Goal: Feedback & Contribution: Contribute content

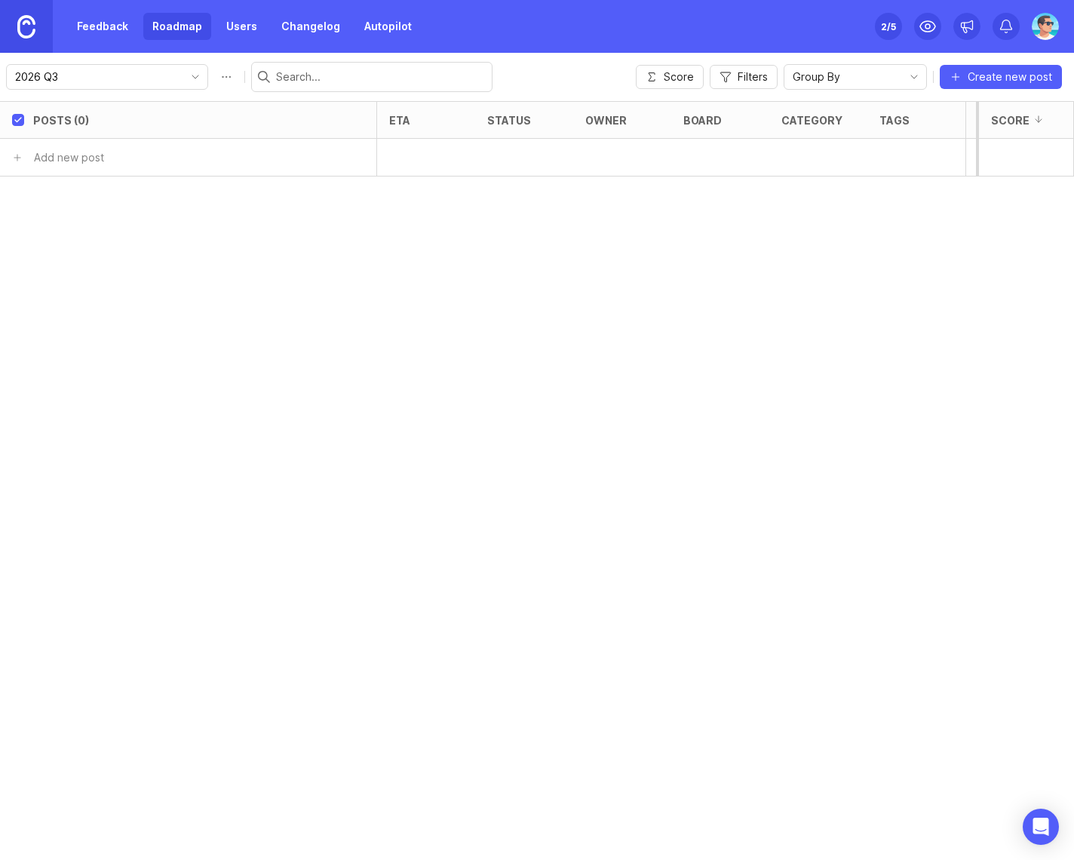
click at [139, 77] on input "2026 Q3" at bounding box center [98, 77] width 167 height 17
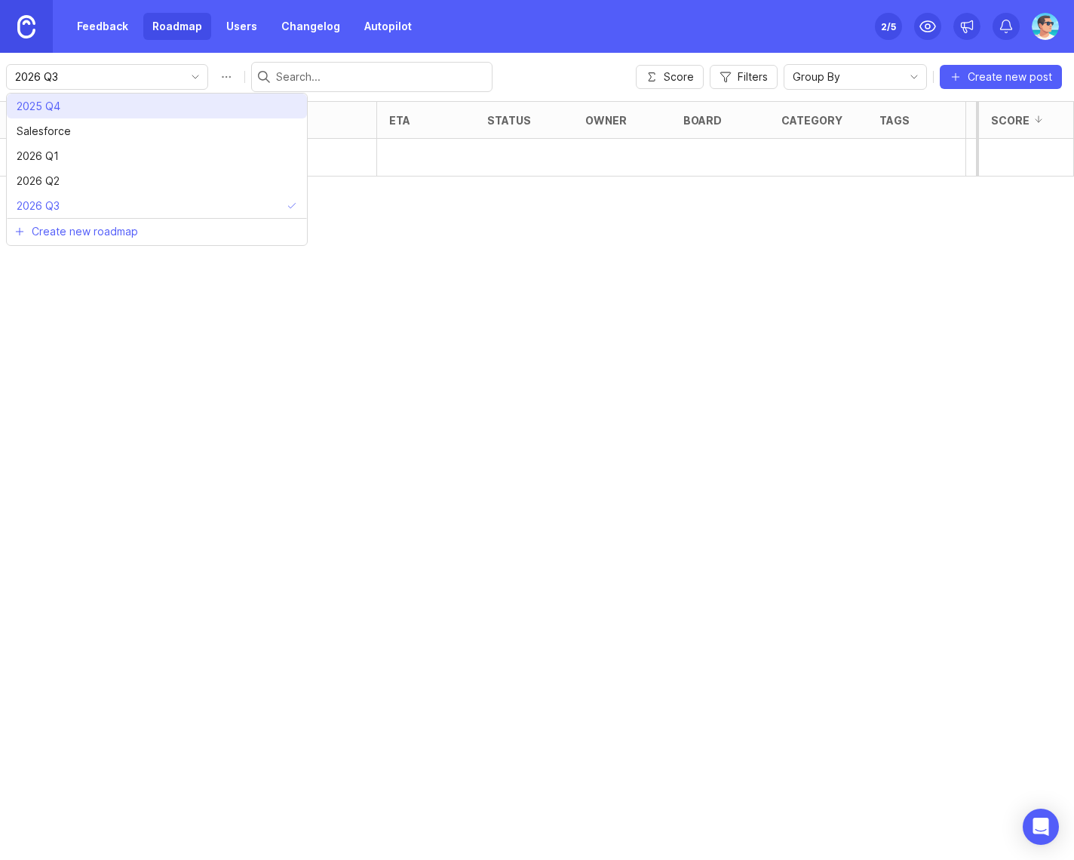
click at [120, 100] on li "2025 Q4" at bounding box center [157, 106] width 300 height 25
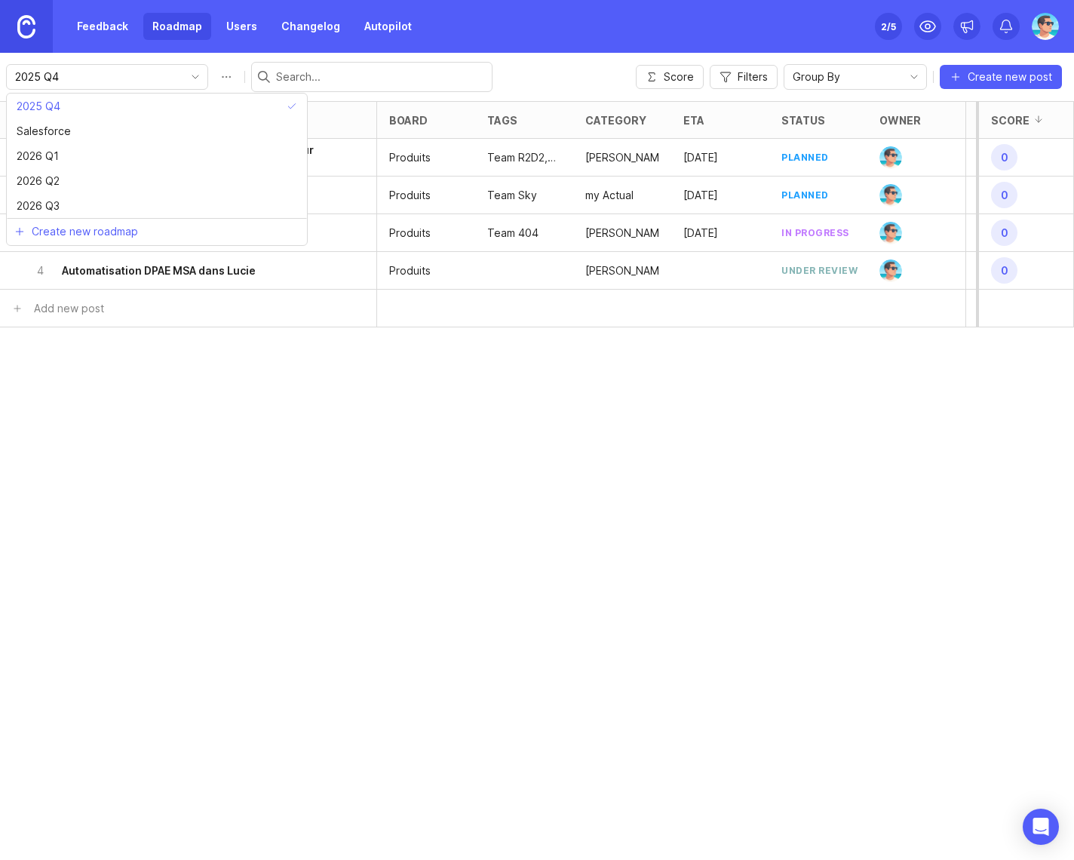
click at [162, 74] on input "2025 Q4" at bounding box center [98, 77] width 167 height 17
click at [183, 80] on icon "toggle icon" at bounding box center [195, 77] width 24 height 12
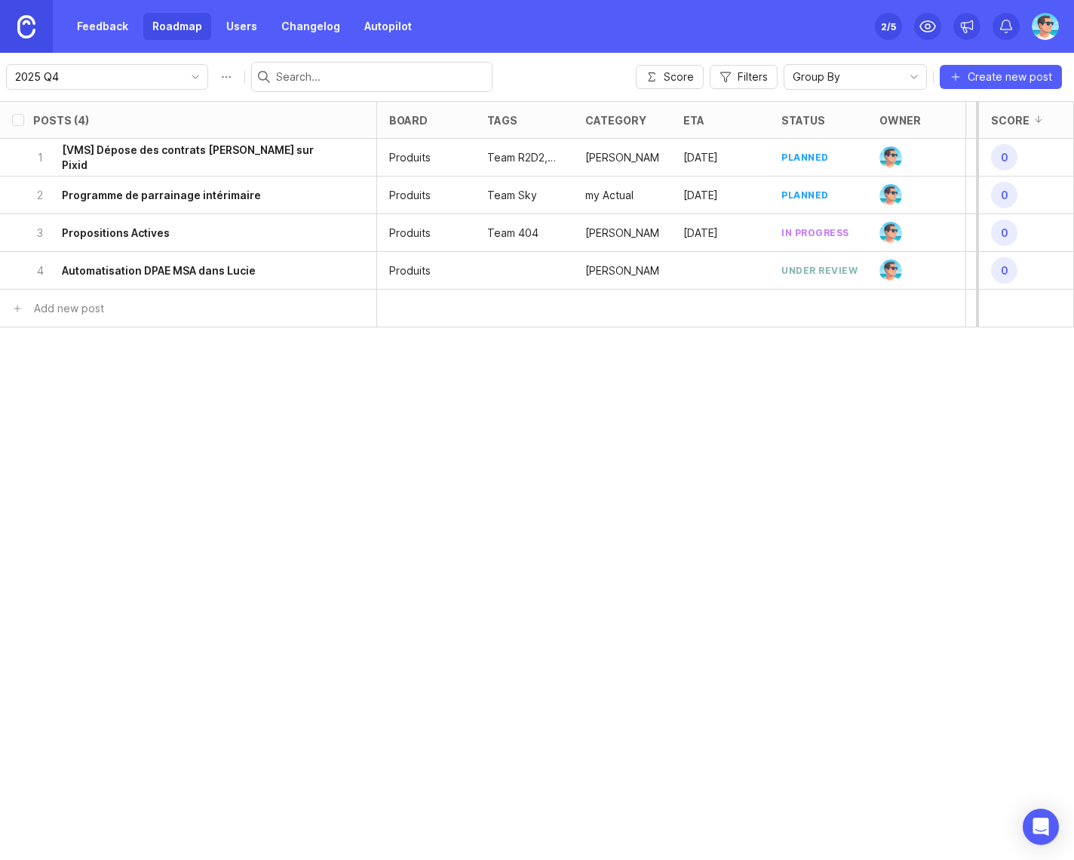
click at [98, 29] on link "Feedback" at bounding box center [102, 26] width 69 height 27
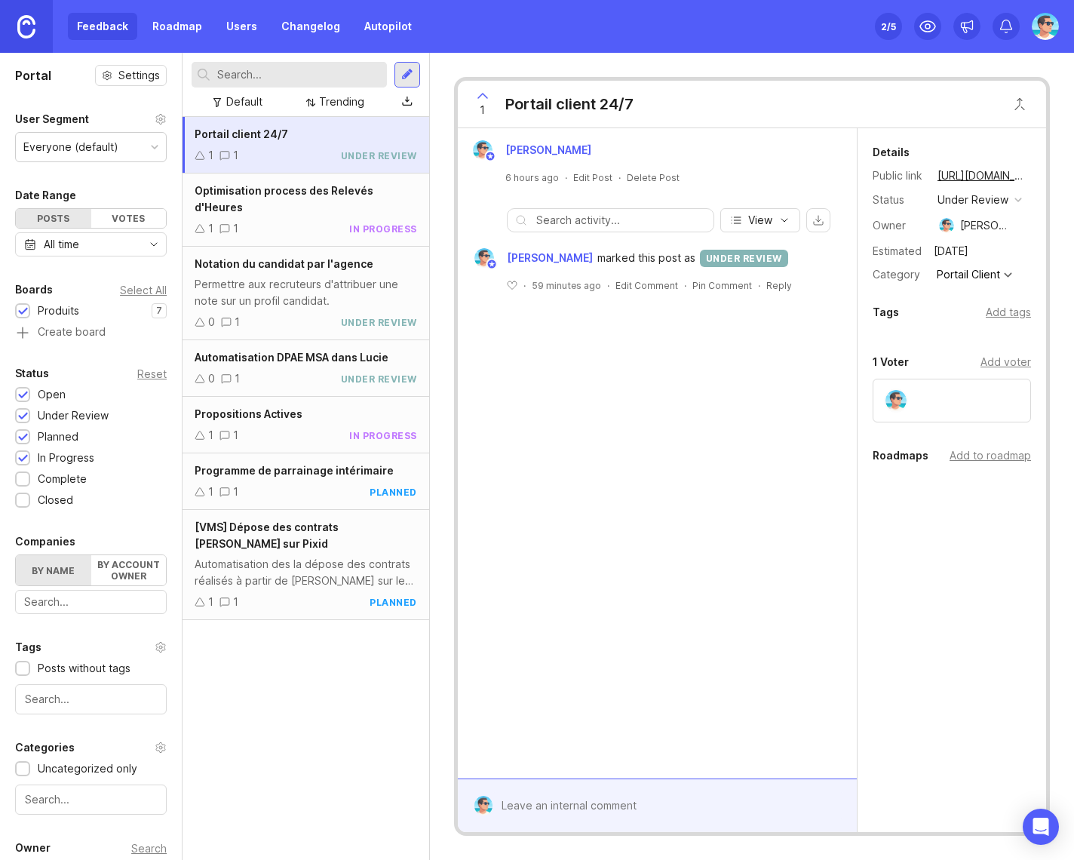
click at [295, 202] on div "Optimisation process des Relevés d'Heures 1 1 in progress" at bounding box center [306, 210] width 247 height 73
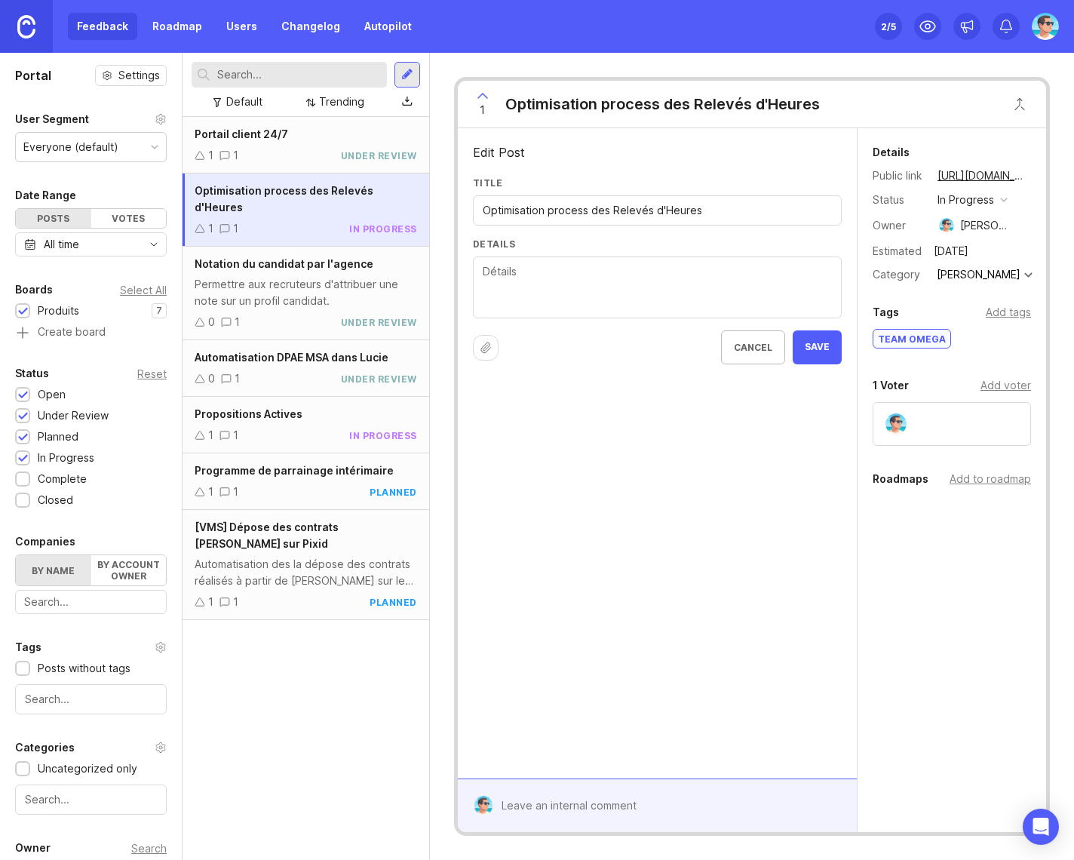
click at [582, 299] on textarea "Details" at bounding box center [657, 288] width 349 height 50
click at [601, 295] on textarea "Projet globale à diviser en plusieurs briques : ETQ recruteur JV" at bounding box center [657, 288] width 349 height 50
click at [484, 284] on textarea "Projet globale à diviser en plusieurs briques : ETQ recruteur JV visualiser le …" at bounding box center [657, 288] width 349 height 50
click at [487, 284] on textarea "Projet globale à diviser en plusieurs briques : Nouveauté : ETQ recruteur JV vi…" at bounding box center [657, 288] width 349 height 50
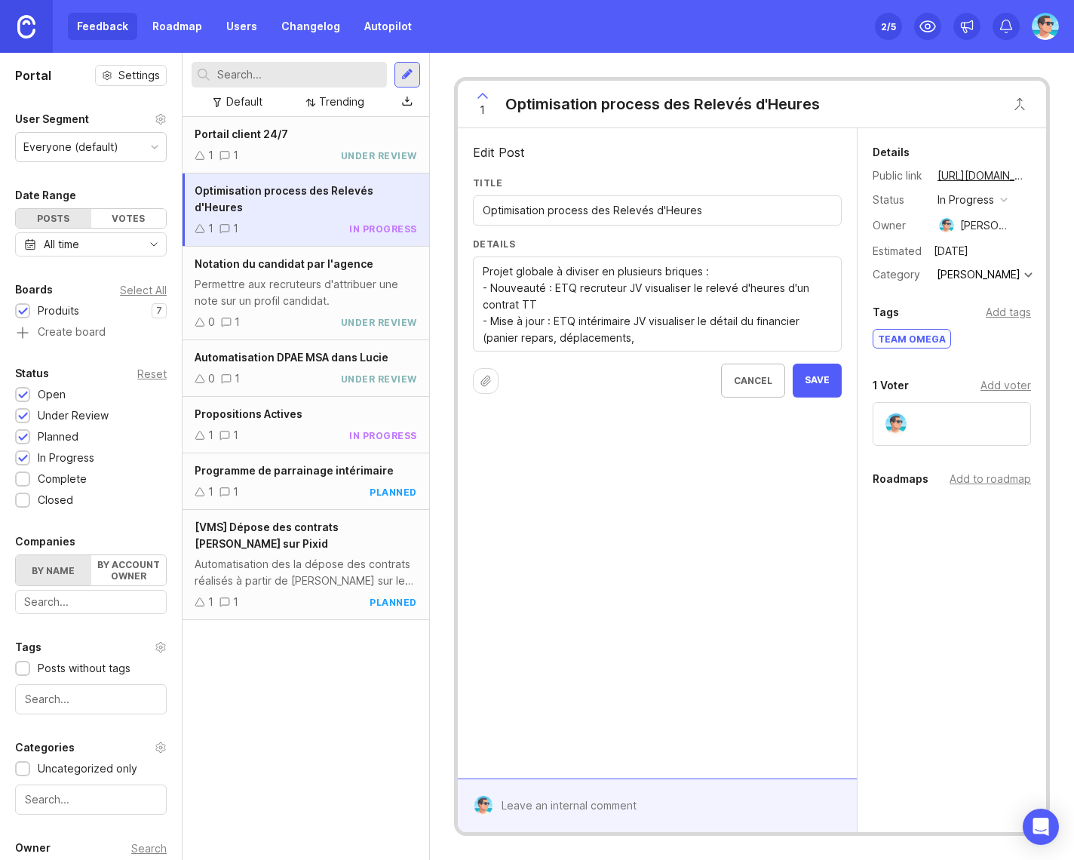
click at [515, 337] on textarea "Projet globale à diviser en plusieurs briques : - Nouveauté : ETQ recruteur JV …" at bounding box center [657, 304] width 349 height 83
click at [724, 271] on textarea "Projet globale à diviser en plusieurs briques : - Nouveauté : ETQ recruteur JV …" at bounding box center [657, 313] width 349 height 100
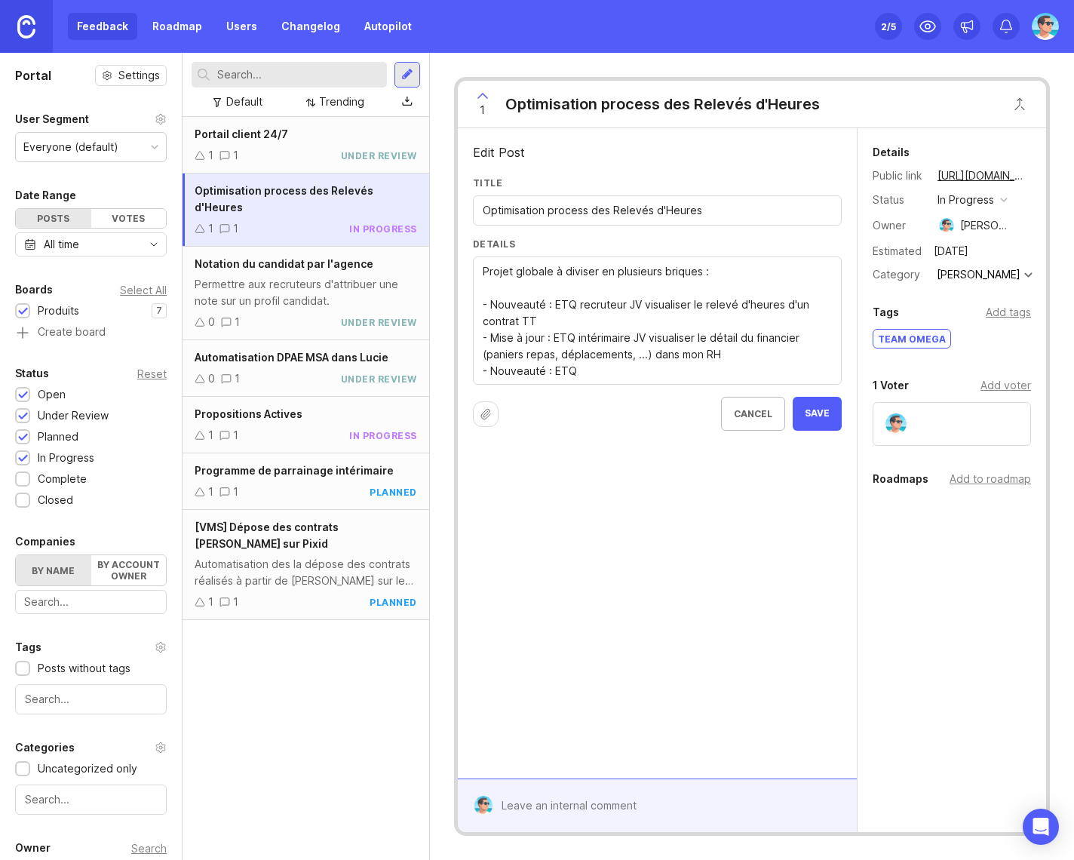
click at [588, 315] on textarea "Projet globale à diviser en plusieurs briques : - Nouveauté : ETQ recruteur JV …" at bounding box center [657, 321] width 349 height 116
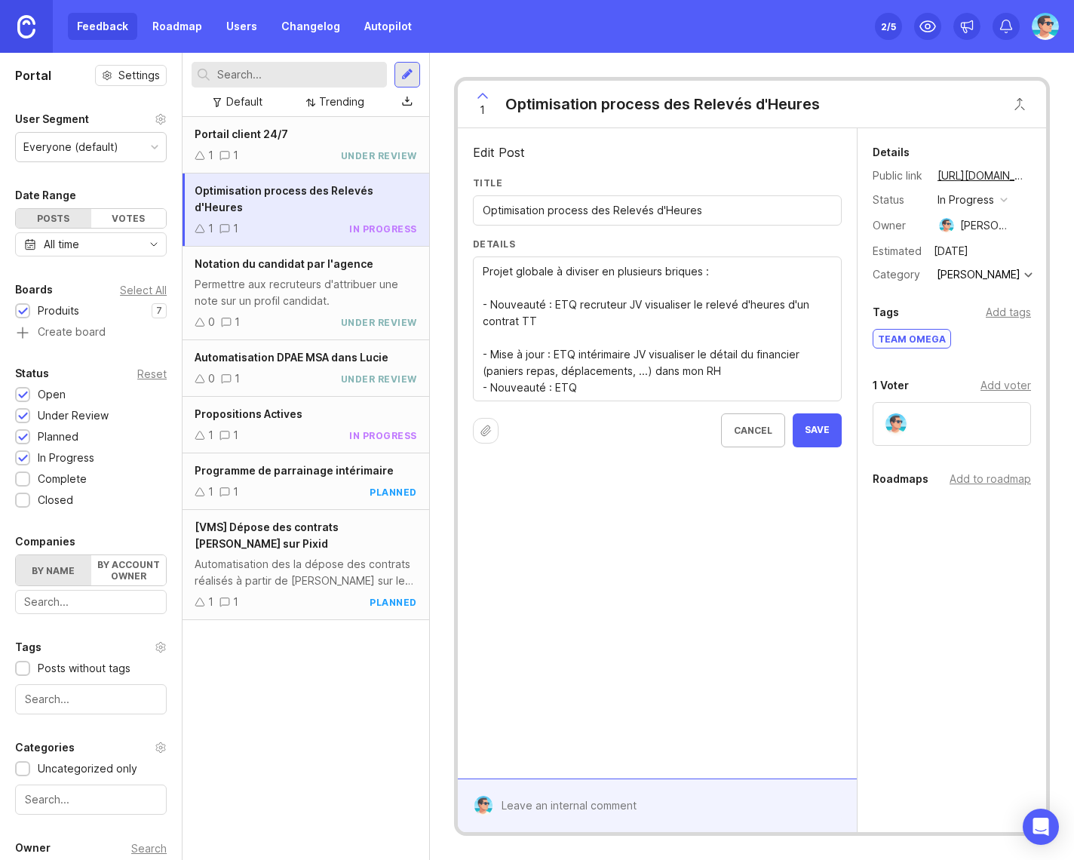
click at [730, 375] on textarea "Projet globale à diviser en plusieurs briques : - Nouveauté : ETQ recruteur JV …" at bounding box center [657, 329] width 349 height 133
click at [622, 404] on textarea "Projet globale à diviser en plusieurs briques : - Nouveauté : ETQ recruteur JV …" at bounding box center [657, 337] width 349 height 149
click at [714, 406] on textarea "Projet globale à diviser en plusieurs briques : - Nouveauté : ETQ recruteur JV …" at bounding box center [657, 337] width 349 height 149
drag, startPoint x: 707, startPoint y: 371, endPoint x: 719, endPoint y: 374, distance: 12.4
click at [719, 374] on textarea "Projet globale à diviser en plusieurs briques : - Nouveauté : ETQ recruteur JV …" at bounding box center [657, 337] width 349 height 149
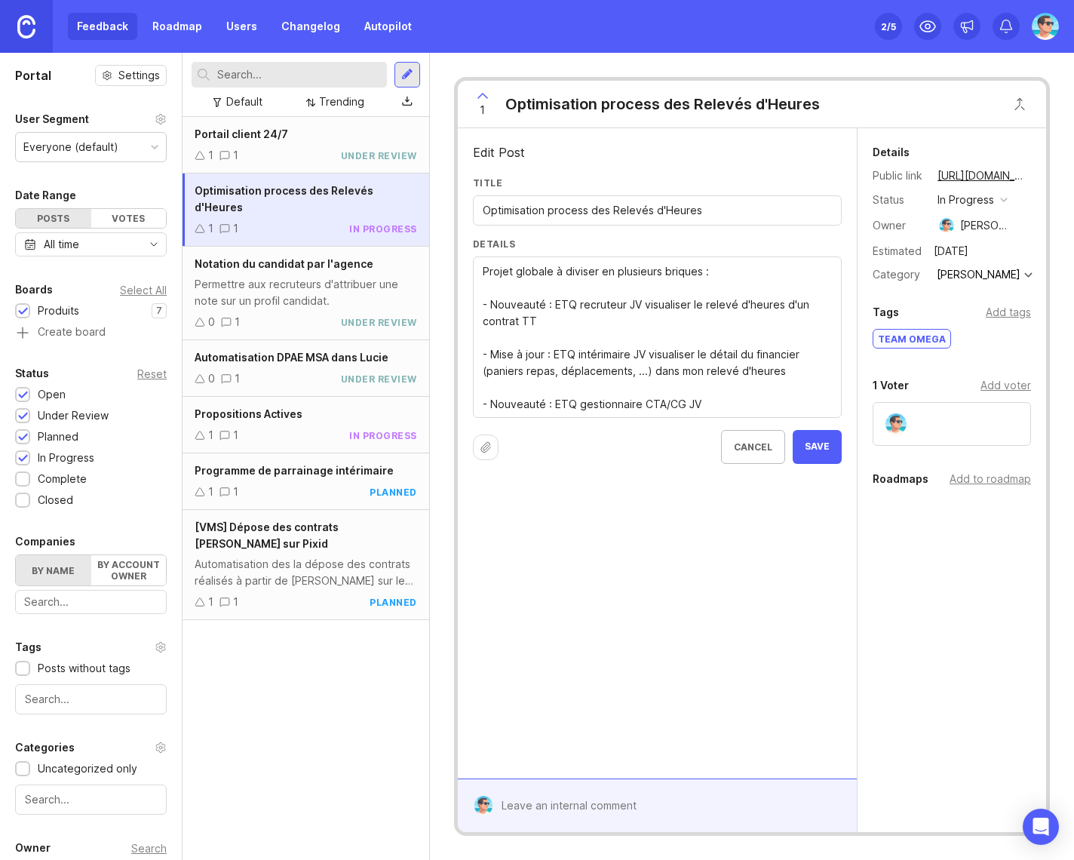
click at [728, 406] on textarea "Projet globale à diviser en plusieurs briques : - Nouveauté : ETQ recruteur JV …" at bounding box center [657, 337] width 349 height 149
click at [787, 372] on textarea "Projet globale à diviser en plusieurs briques : - Nouveauté : ETQ recruteur JV …" at bounding box center [657, 346] width 349 height 166
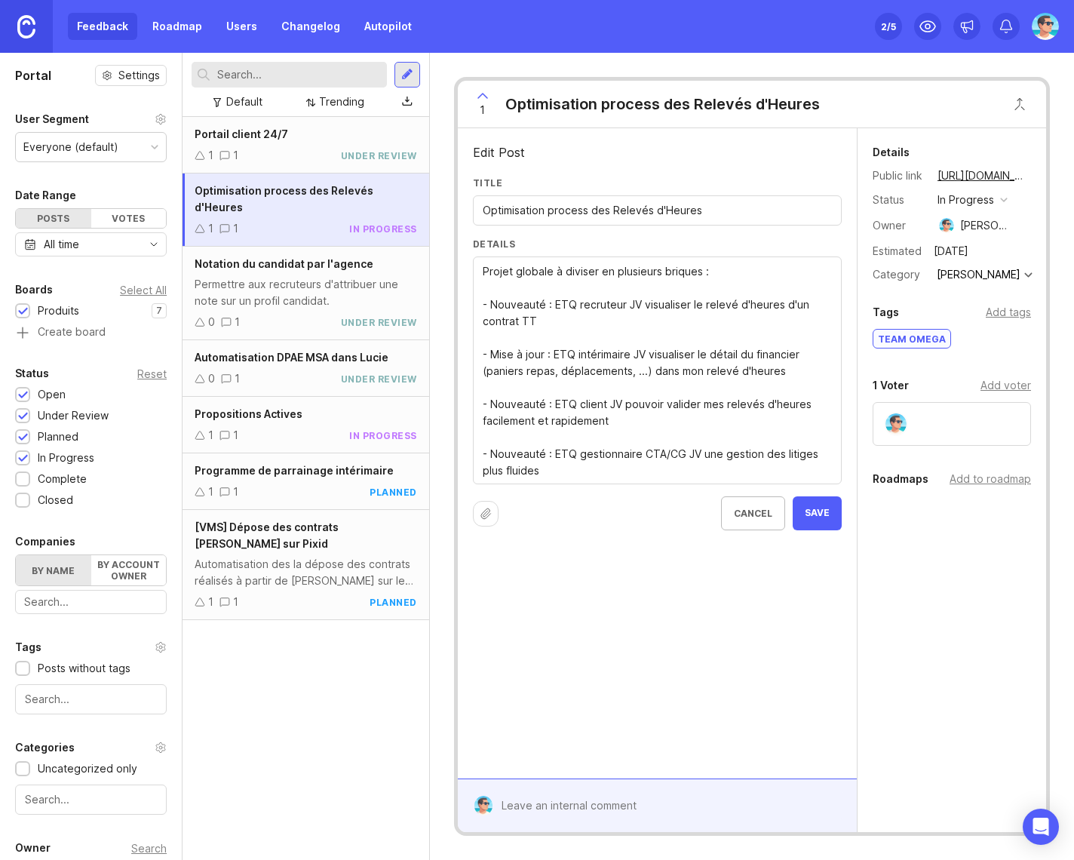
click at [809, 403] on textarea "Projet globale à diviser en plusieurs briques : - Nouveauté : ETQ recruteur JV …" at bounding box center [657, 371] width 349 height 216
click at [573, 474] on textarea "Projet globale à diviser en plusieurs briques : - Nouveauté : ETQ recruteur JV …" at bounding box center [657, 371] width 349 height 216
click at [568, 322] on textarea "Projet globale à diviser en plusieurs briques : - Nouveauté : ETQ recruteur JV …" at bounding box center [657, 371] width 349 height 216
click at [728, 421] on textarea "Projet globale à diviser en plusieurs briques : - Nouveauté : ETQ recruteur JV …" at bounding box center [657, 371] width 349 height 216
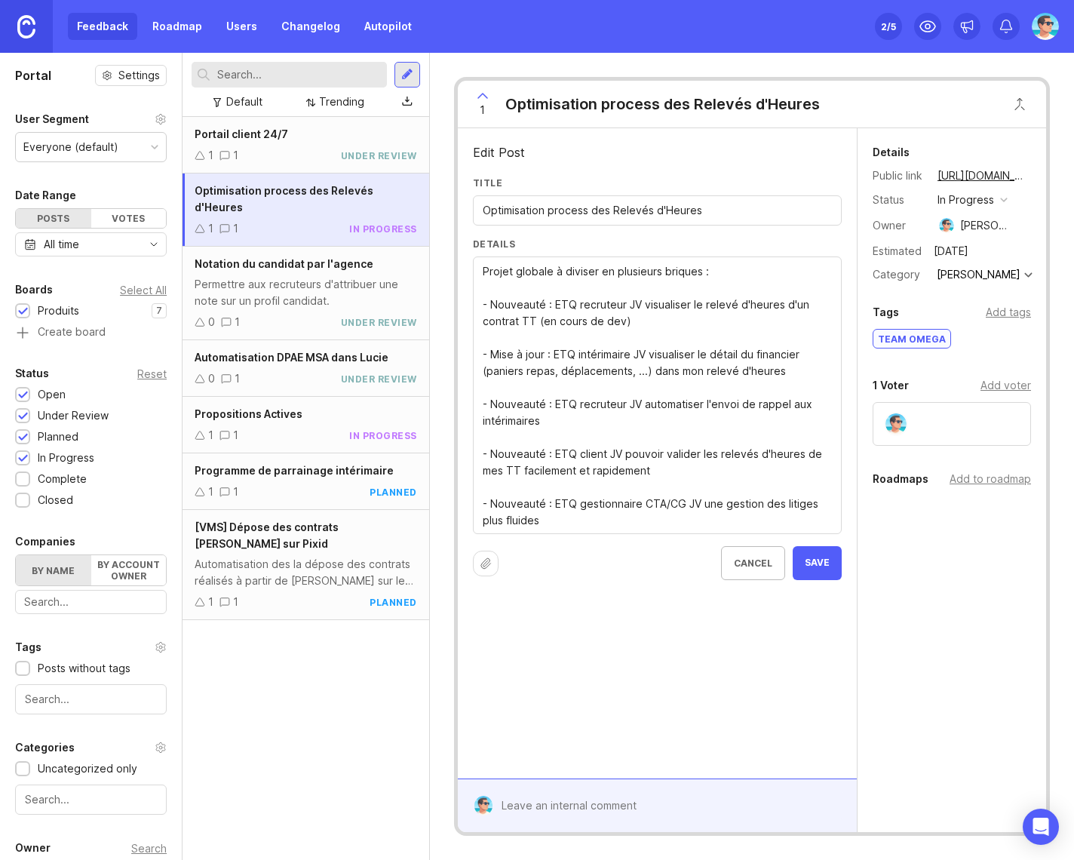
click at [633, 424] on textarea "Projet globale à diviser en plusieurs briques : - Nouveauté : ETQ recruteur JV …" at bounding box center [657, 396] width 349 height 266
click at [644, 303] on textarea "Projet globale à diviser en plusieurs briques : - Nouveauté : ETQ recruteur JV …" at bounding box center [657, 396] width 349 height 266
click at [606, 521] on textarea "Projet globale à diviser en plusieurs briques : - Nouveauté : ETQ recruteur JV …" at bounding box center [657, 396] width 349 height 266
click at [564, 422] on textarea "Projet globale à diviser en plusieurs briques : - Nouveauté : ETQ recruteur JV …" at bounding box center [657, 396] width 349 height 266
type textarea "Projet globale à diviser en plusieurs briques : - Nouveauté : ETQ recruteur JV …"
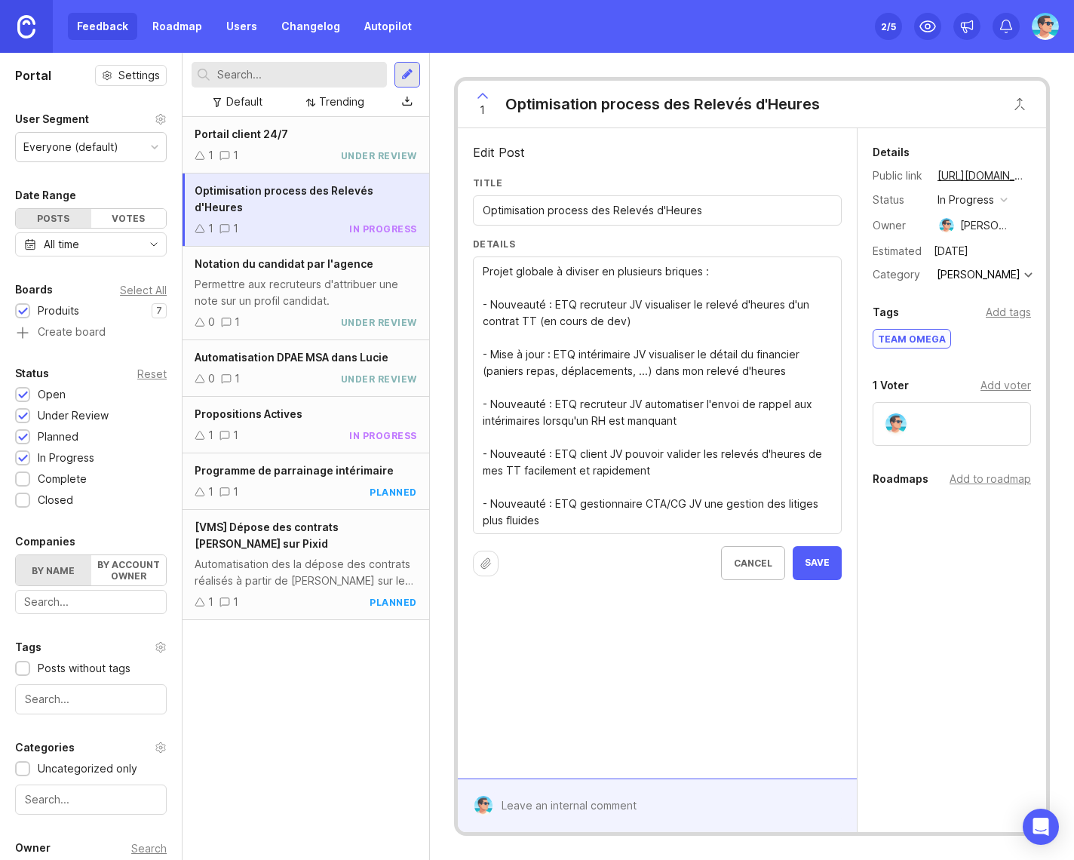
click at [808, 564] on span "Save" at bounding box center [817, 563] width 25 height 13
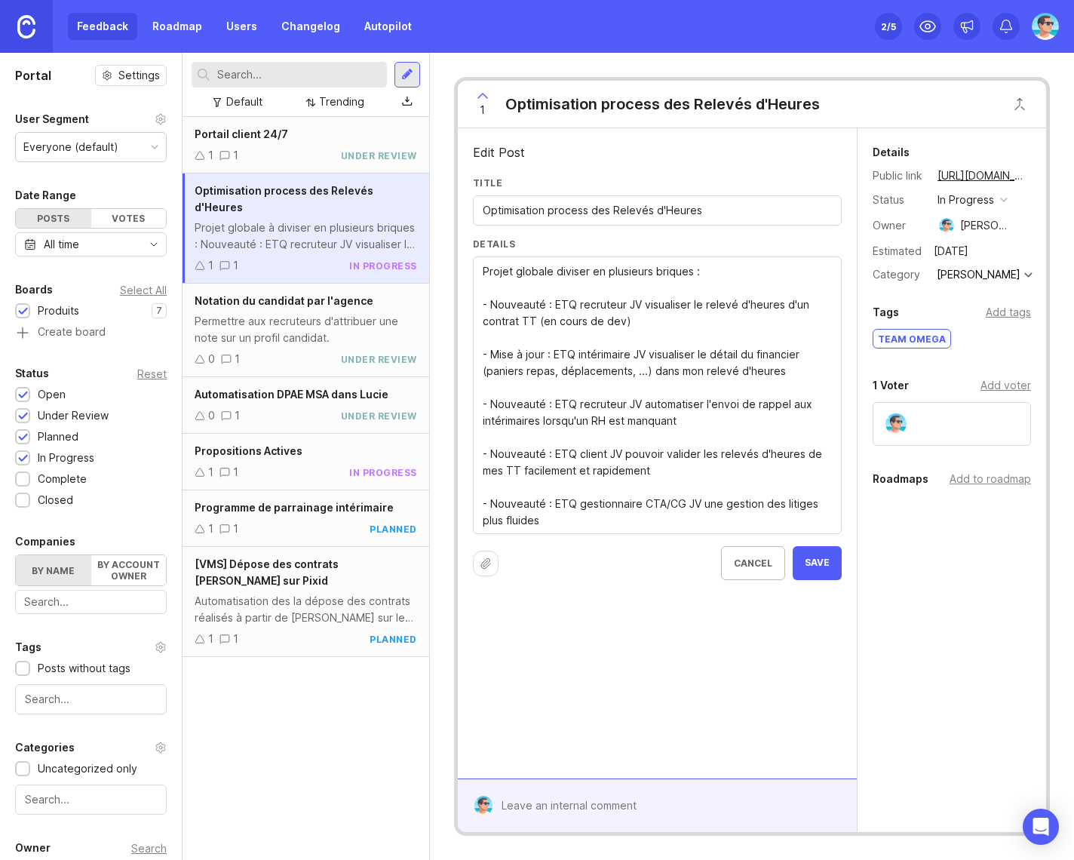
drag, startPoint x: 577, startPoint y: 273, endPoint x: 585, endPoint y: 272, distance: 8.3
click at [585, 272] on textarea "Projet globale à diviser en plusieurs briques : - Nouveauté : ETQ recruteur JV …" at bounding box center [657, 396] width 349 height 266
click at [686, 270] on textarea "Projet globale à diviser en plusieurs briques : - Nouveauté : ETQ recruteur JV …" at bounding box center [657, 396] width 349 height 266
click at [606, 524] on textarea "Projet globale à diviser en plusieurs briques : - Nouveauté : ETQ recruteur JV …" at bounding box center [657, 396] width 349 height 266
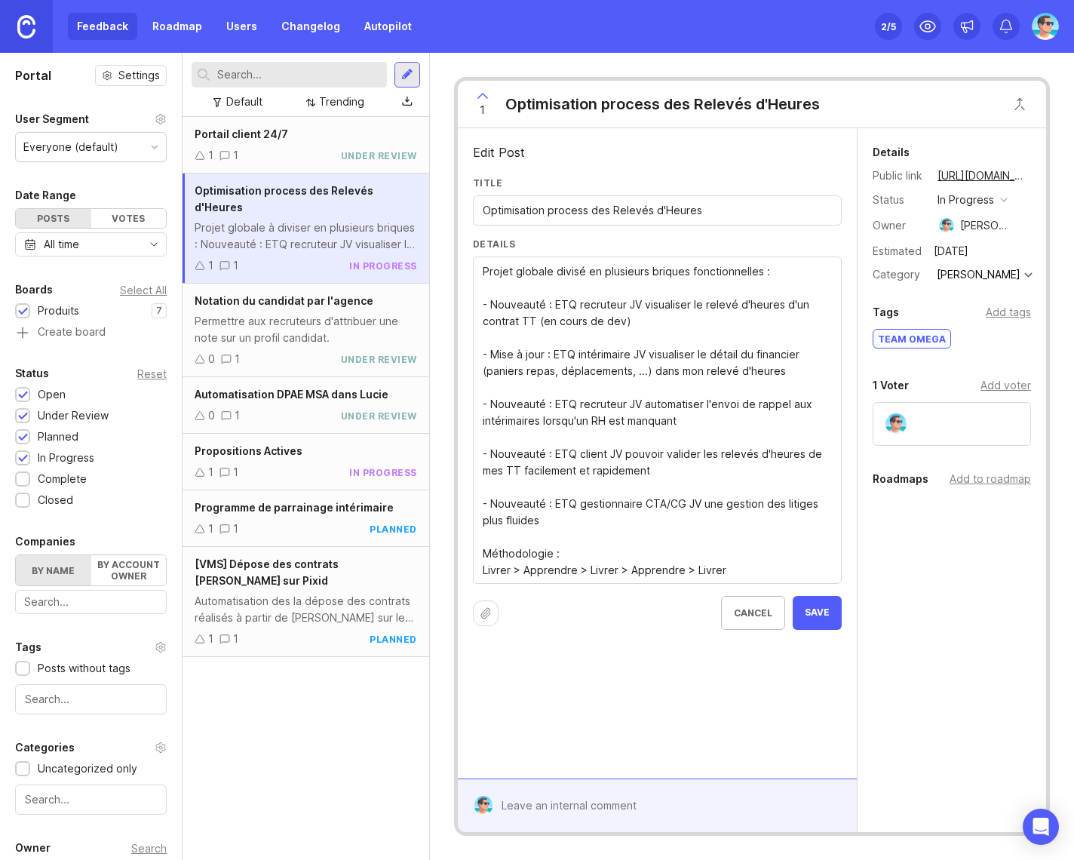
type textarea "Projet globale divisé en plusieurs briques fonctionnelles : - Nouveauté : ETQ r…"
click at [814, 621] on button "Save" at bounding box center [817, 613] width 49 height 34
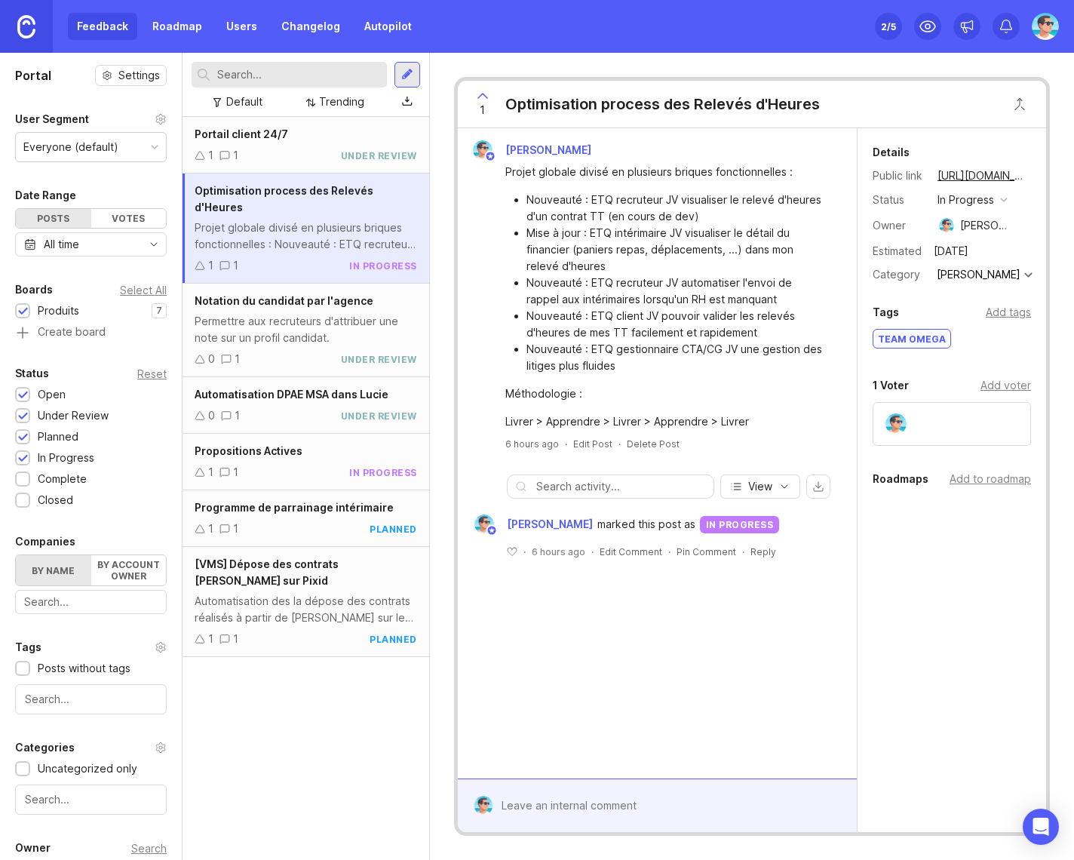
click at [761, 198] on li "Nouveauté : ETQ recruteur JV visualiser le relevé d'heures d'un contrat TT (en …" at bounding box center [677, 208] width 300 height 33
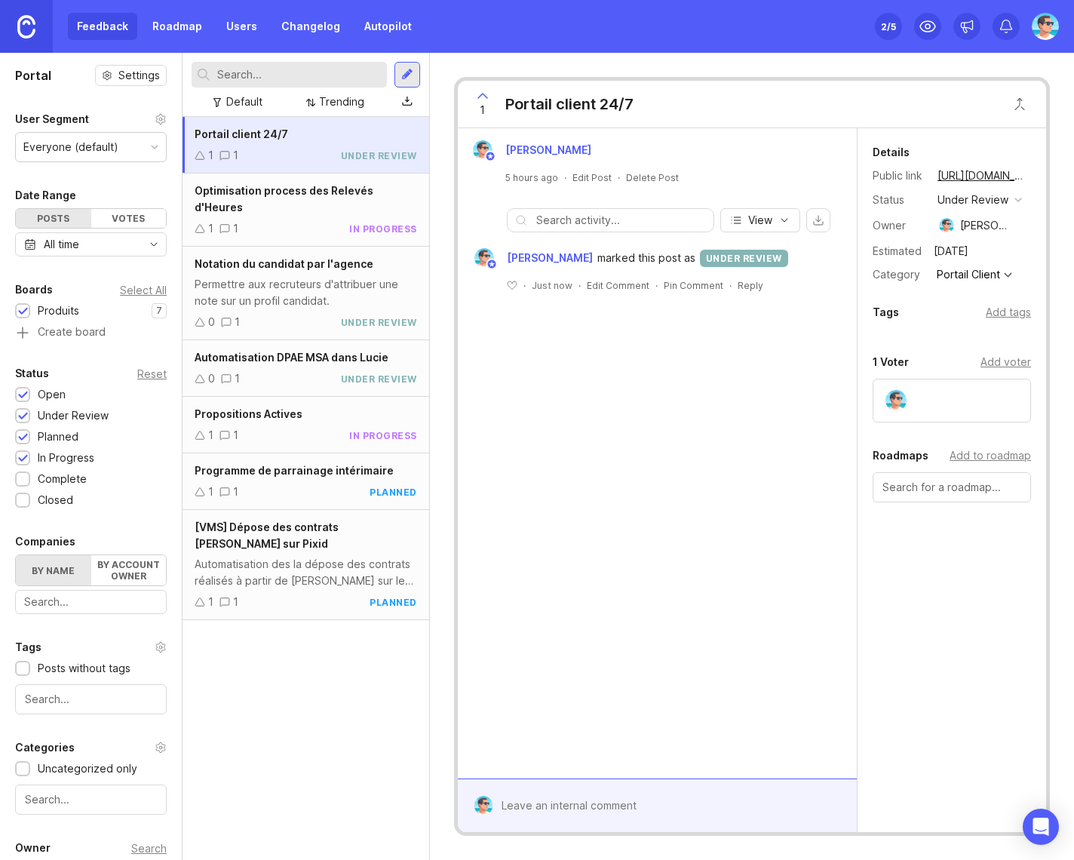
click at [324, 705] on div "Portail client 24/7 1 1 under review Optimisation process des Relevés d'Heures …" at bounding box center [306, 488] width 247 height 743
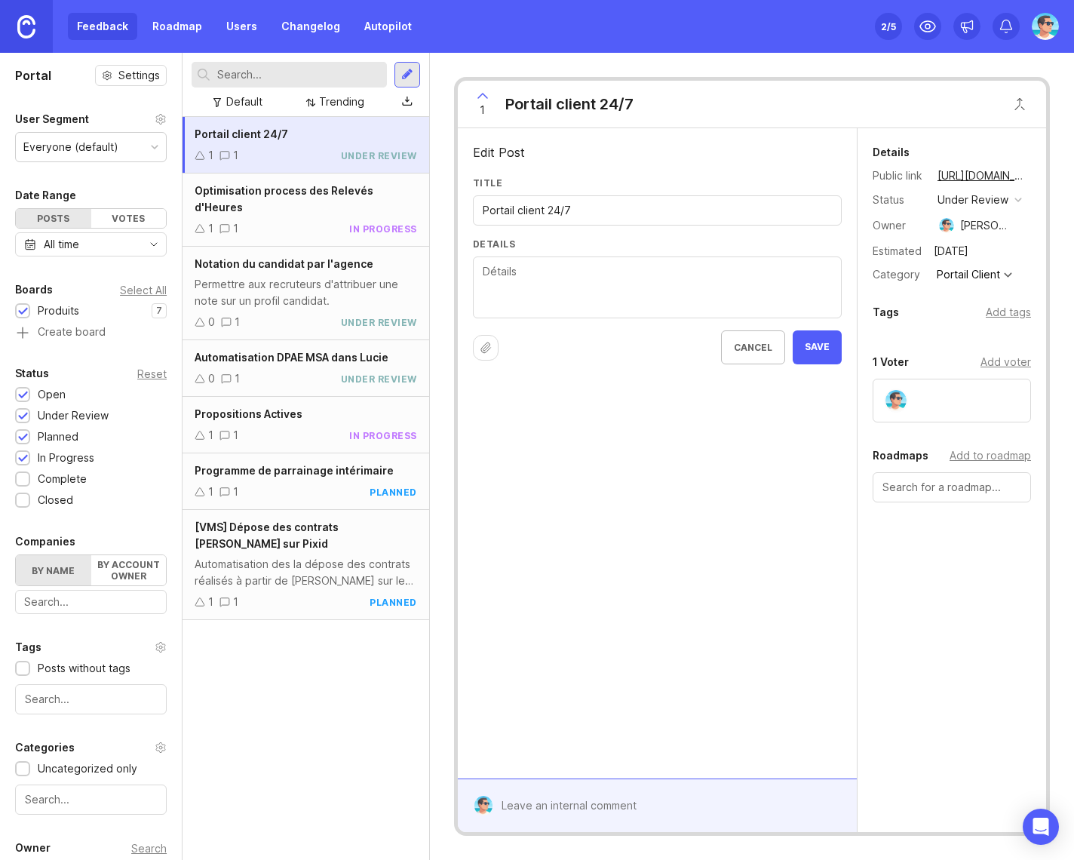
click at [594, 288] on textarea "Details" at bounding box center [657, 288] width 349 height 50
click at [287, 427] on div "1 1 in progress" at bounding box center [306, 435] width 223 height 17
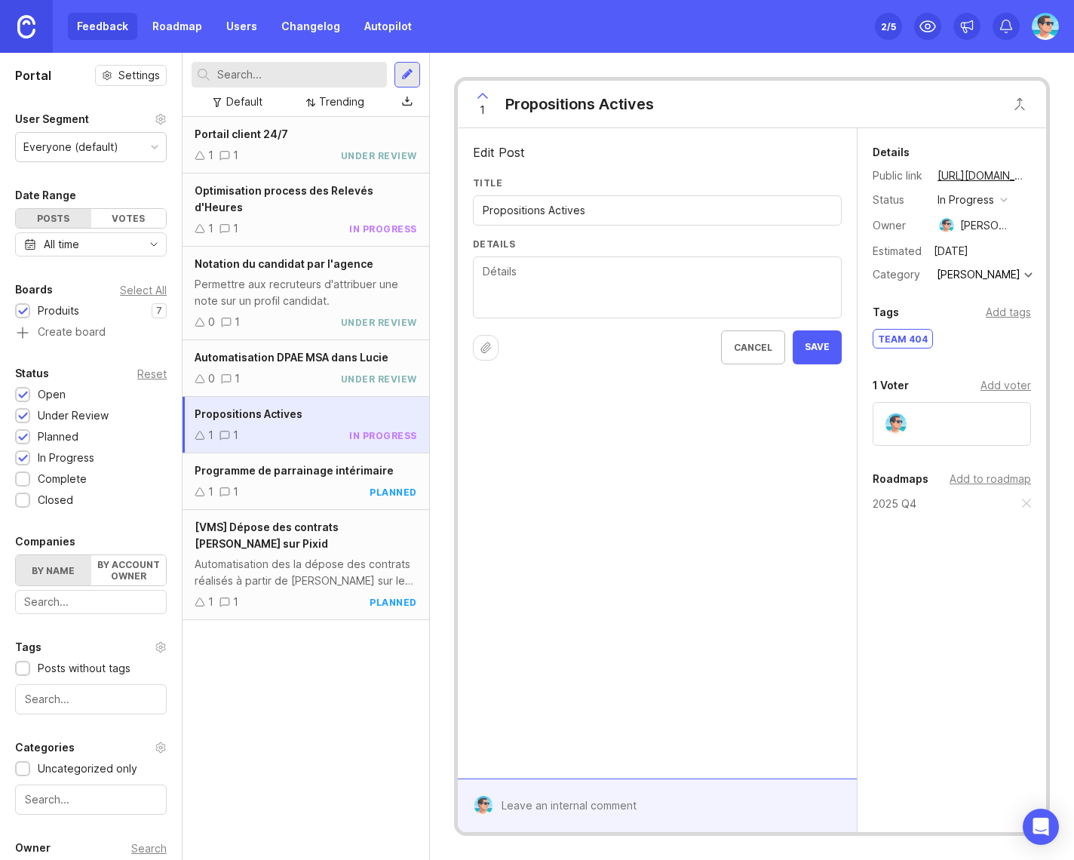
click at [573, 280] on textarea "Details" at bounding box center [657, 288] width 349 height 50
paste textarea "![Group 1.png](attachment:2f6a4dd7-f66e-4769-a8e8-fb5c09d65c60:Group_1.png) <as…"
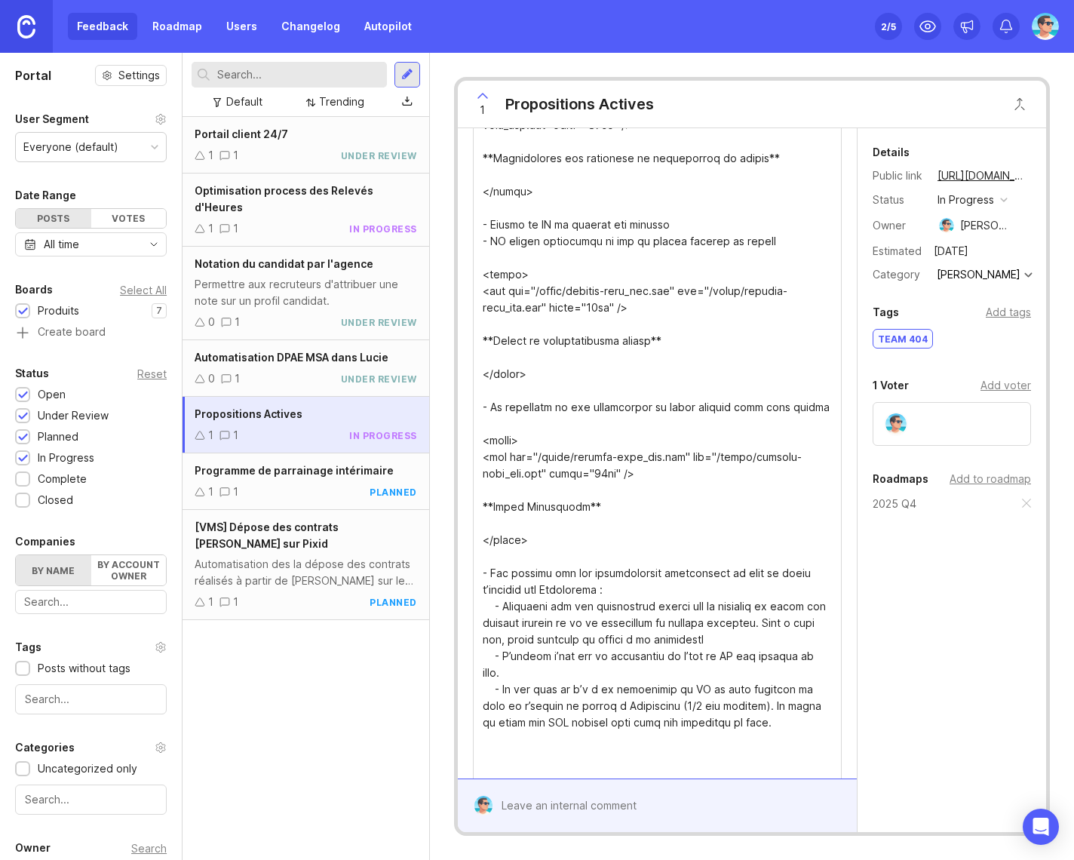
scroll to position [5261, 0]
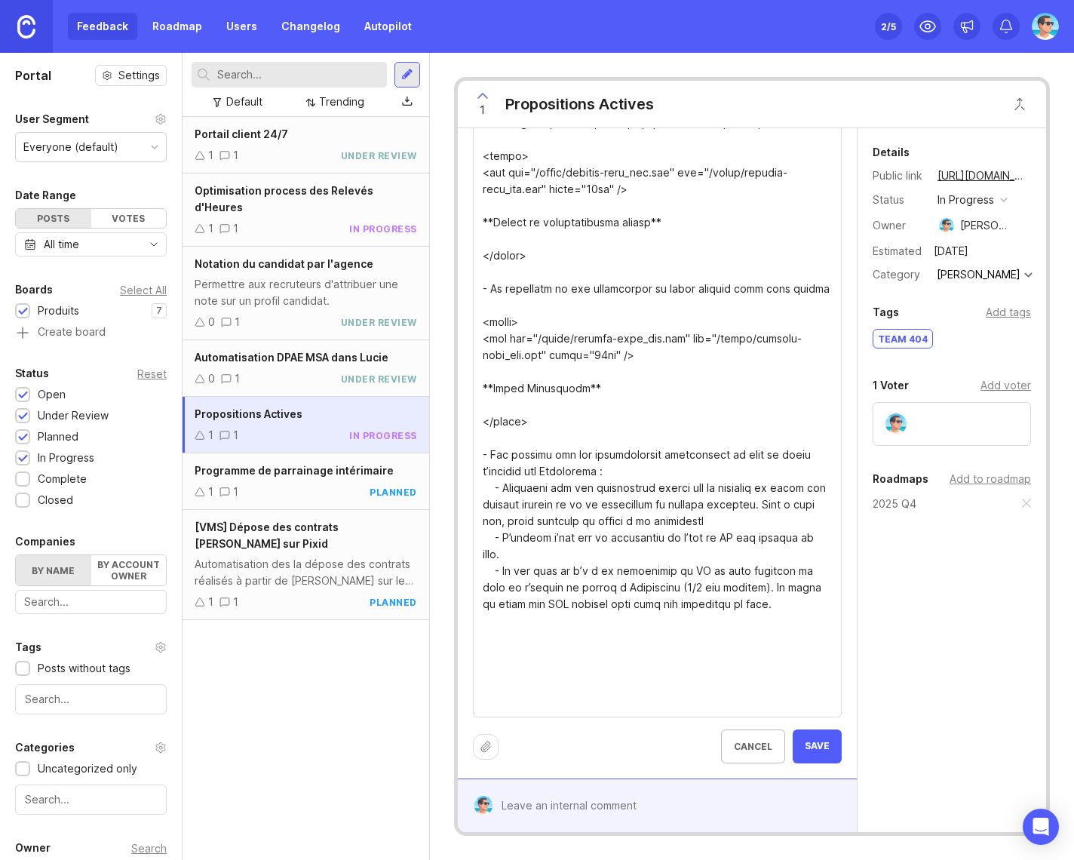
click at [805, 752] on span "Save" at bounding box center [817, 746] width 25 height 13
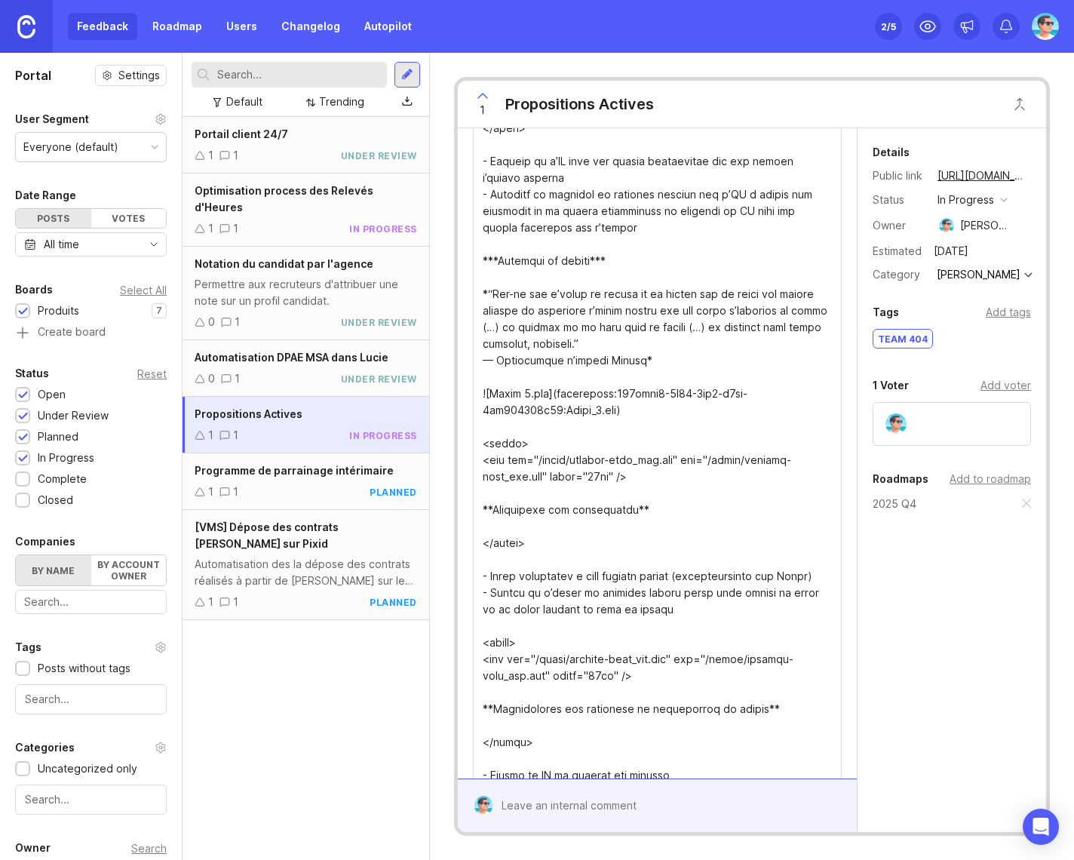
scroll to position [5286, 0]
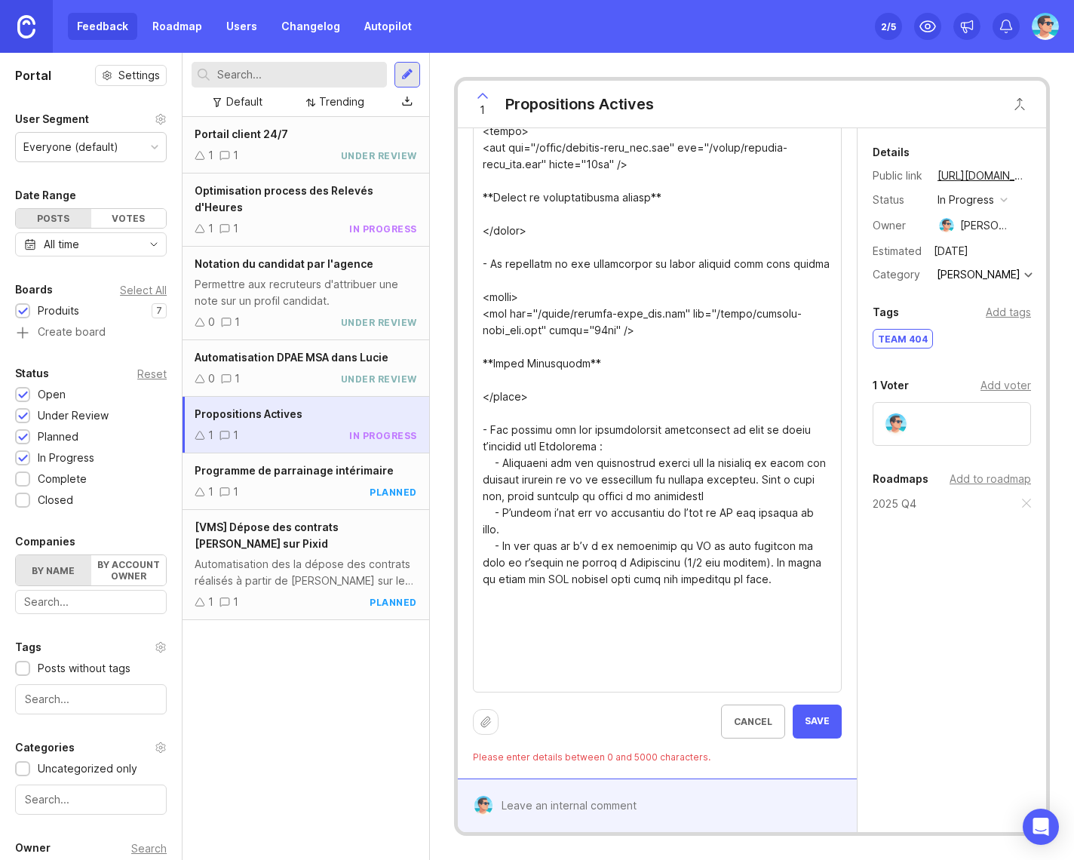
paste textarea "Certains recruteurs en agence gèrent **hors outil** tout ou une partie de leurs…"
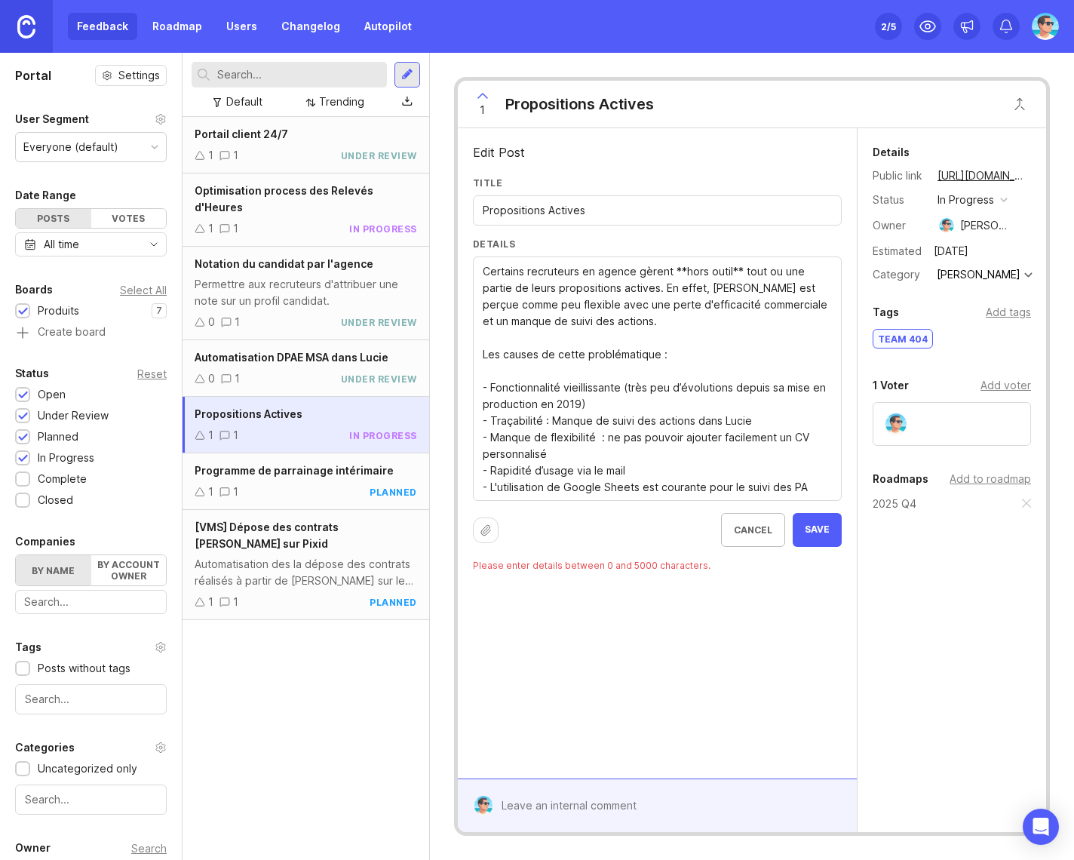
scroll to position [0, 0]
click at [547, 379] on textarea "Certains recruteurs en agence gèrent **hors outil** tout ou une partie de leurs…" at bounding box center [657, 379] width 349 height 232
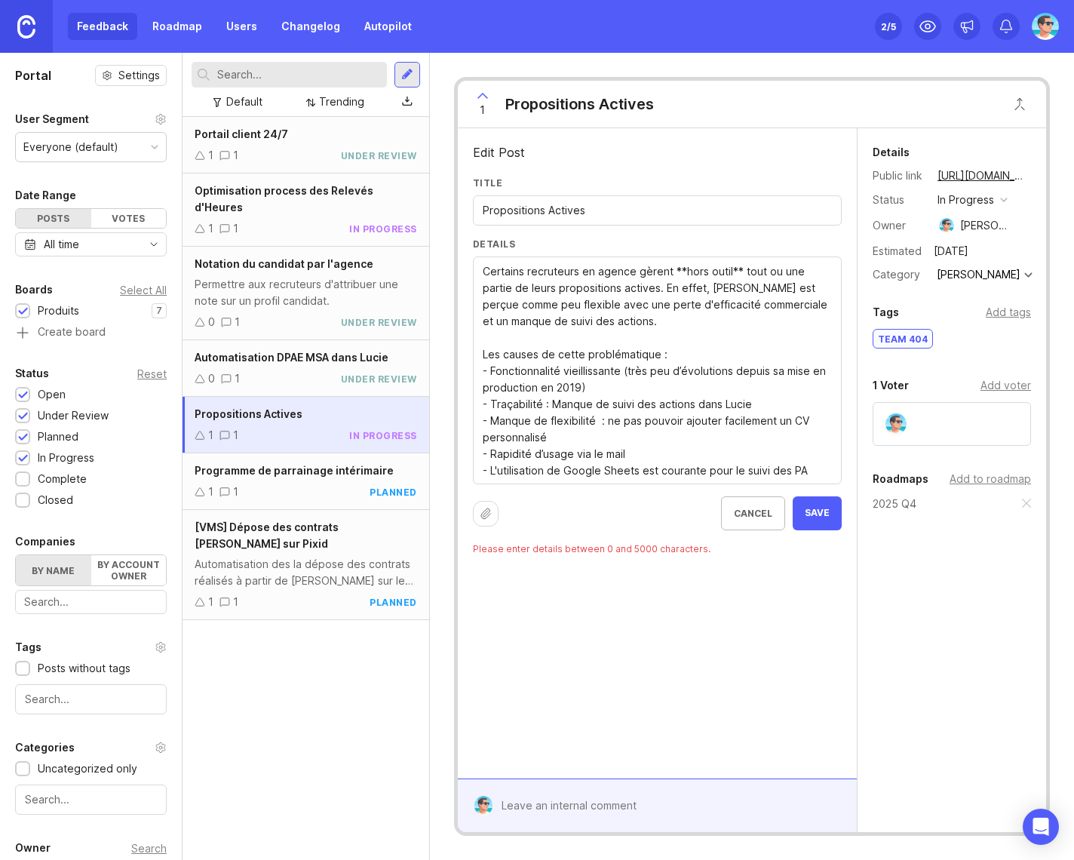
click at [486, 272] on textarea "Certains recruteurs en agence gèrent **hors outil** tout ou une partie de leurs…" at bounding box center [657, 371] width 349 height 216
click at [497, 270] on textarea "Certains recruteurs en agence gèrent **hors outil** tout ou une partie de leurs…" at bounding box center [657, 379] width 349 height 232
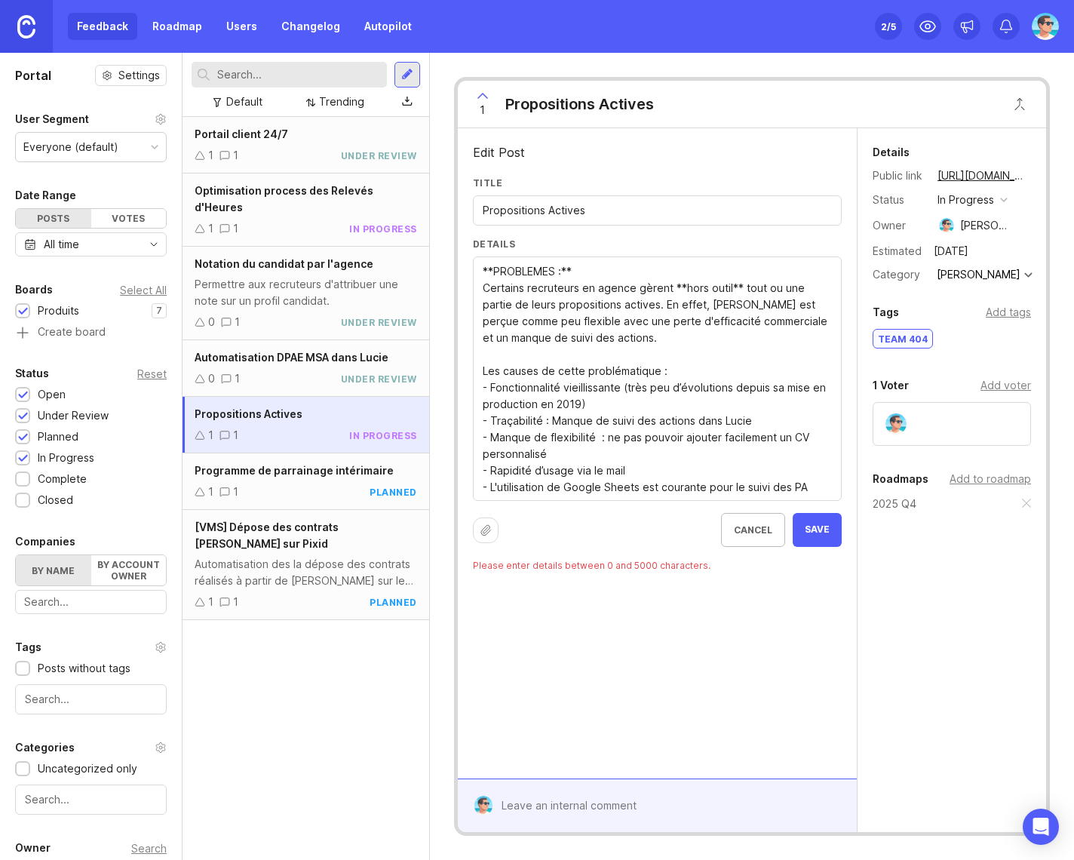
type textarea "**PROBLEMES :** Certains recruteurs en agence gèrent **hors outil** tout ou une…"
click at [811, 532] on span "Save" at bounding box center [817, 530] width 25 height 13
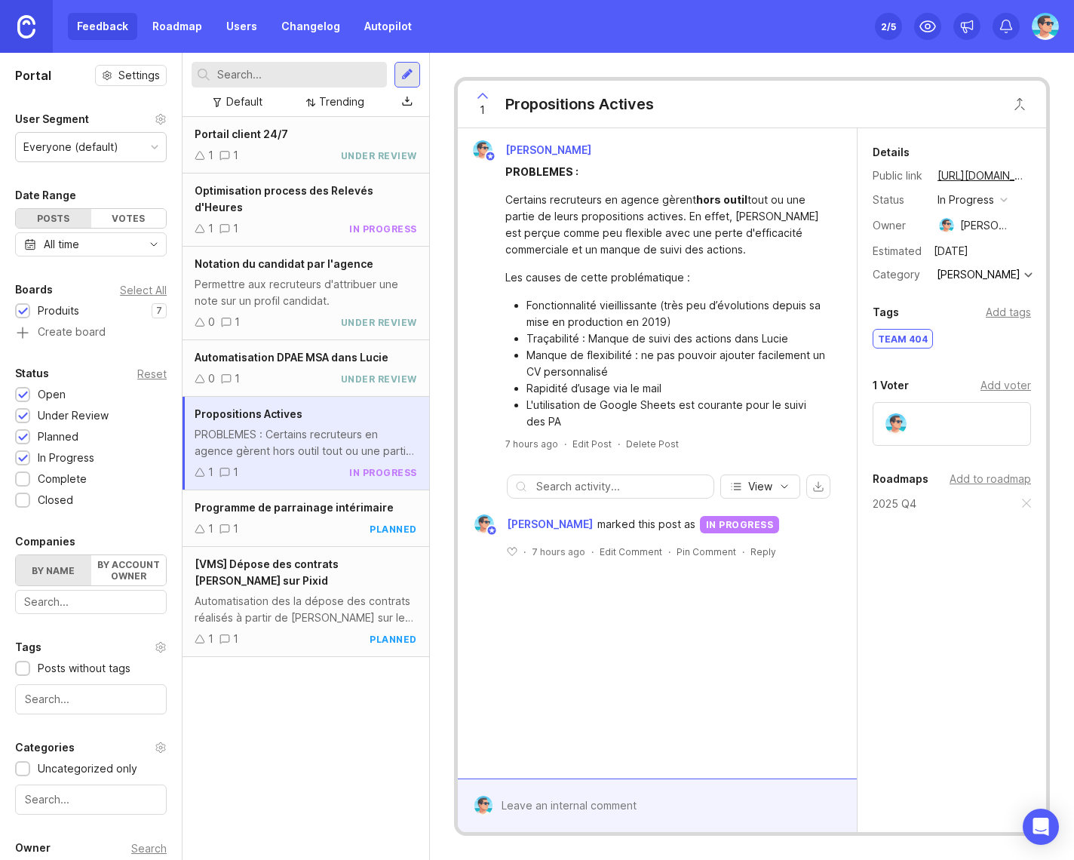
click at [668, 211] on div "Certains recruteurs en agence gèrent hors outil tout ou une partie de leurs pro…" at bounding box center [665, 225] width 321 height 66
click at [312, 499] on div "Programme de parrainage intérimaire" at bounding box center [306, 507] width 223 height 17
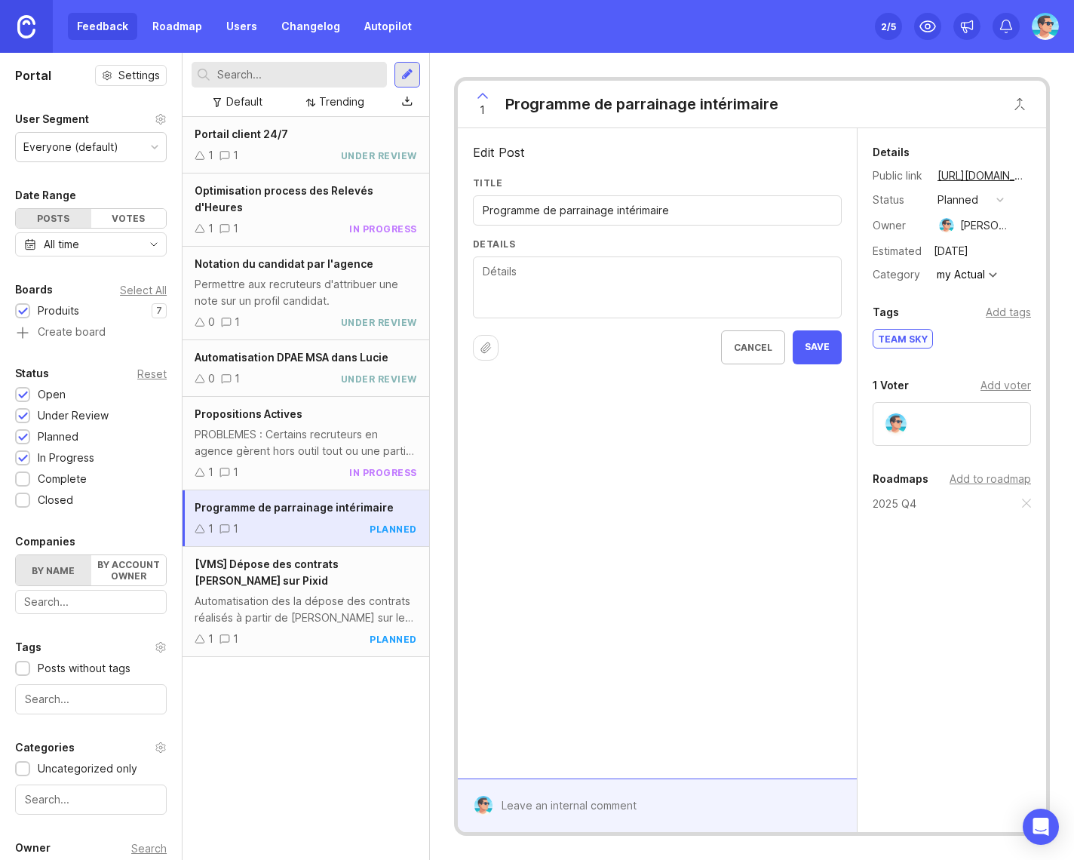
click at [483, 345] on icon at bounding box center [486, 348] width 12 height 12
click at [553, 291] on textarea "Details" at bounding box center [657, 288] width 349 height 50
type textarea "Pitch en pièce jointe."
click at [247, 712] on div "Portail client 24/7 1 1 under review Optimisation process des Relevés d'Heures …" at bounding box center [306, 488] width 247 height 743
click at [813, 391] on button "Save" at bounding box center [817, 384] width 49 height 34
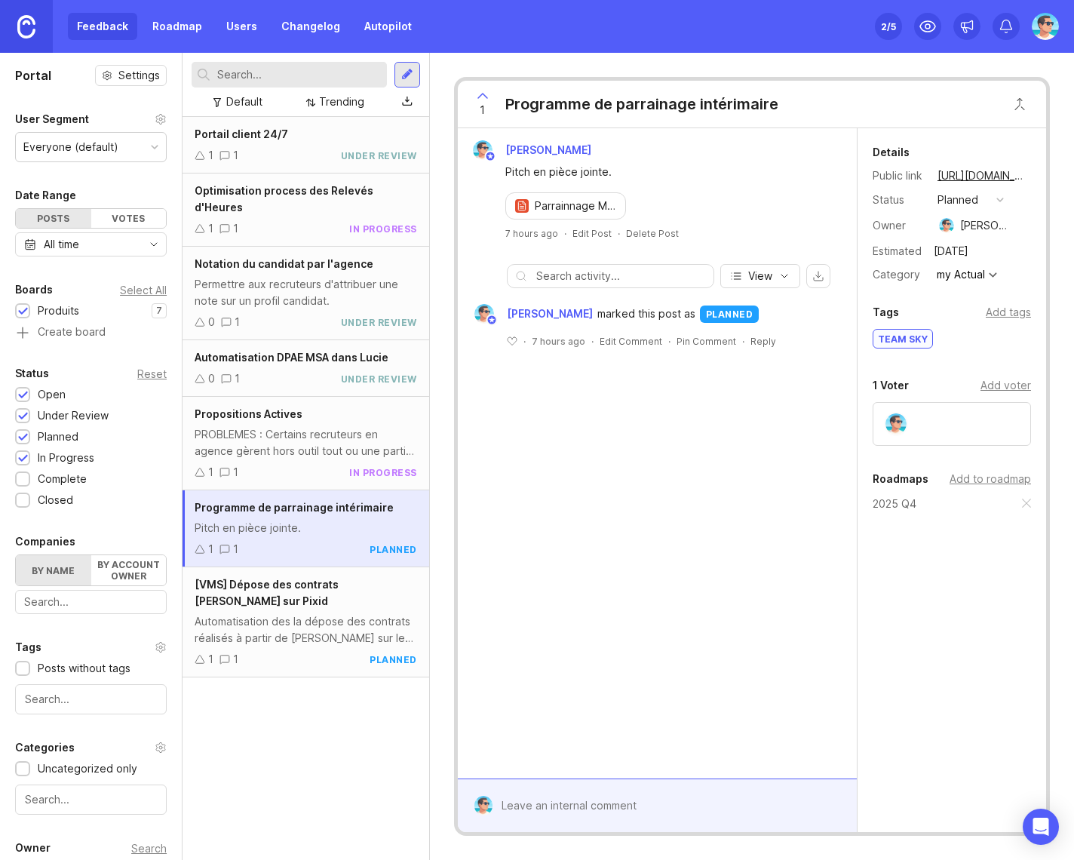
click at [275, 161] on div "1 1 under review" at bounding box center [306, 155] width 223 height 17
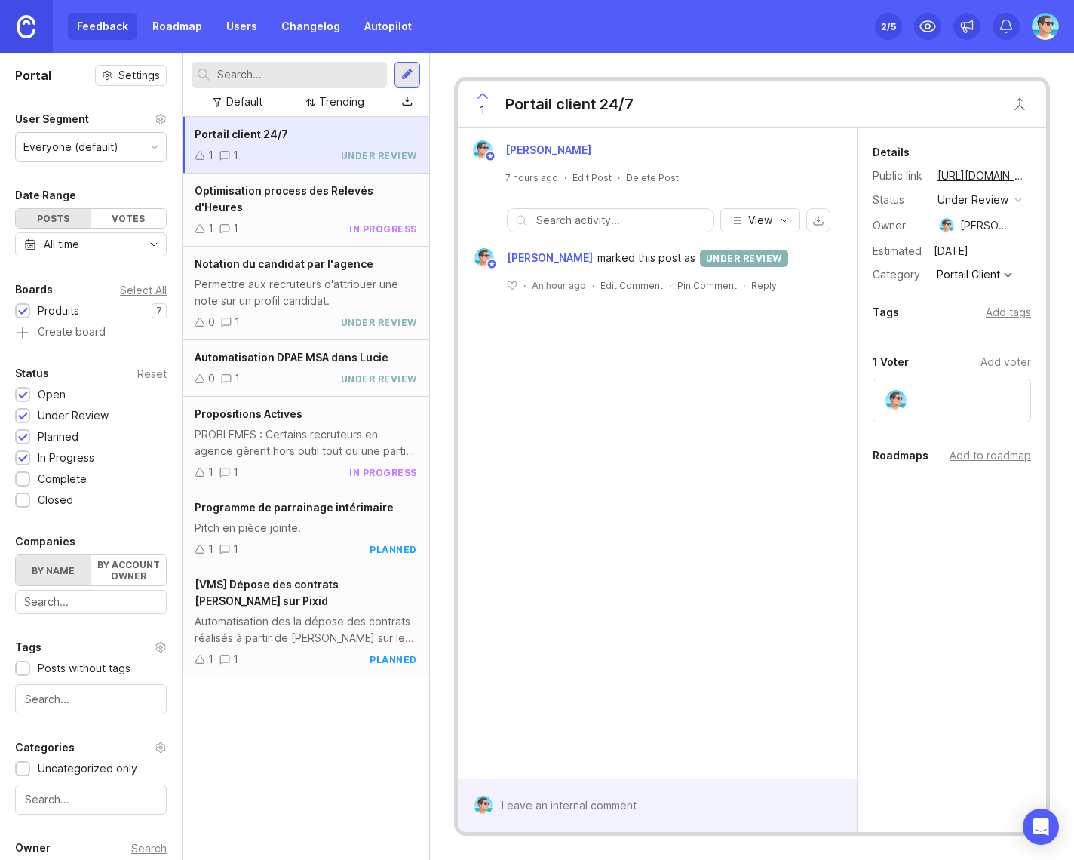
click at [965, 456] on div "Add to roadmap" at bounding box center [990, 455] width 81 height 17
click at [794, 567] on div "Benjamin Hareau 7 hours ago · Edit Post · Delete Post View Benjamin Hareau mark…" at bounding box center [657, 453] width 399 height 650
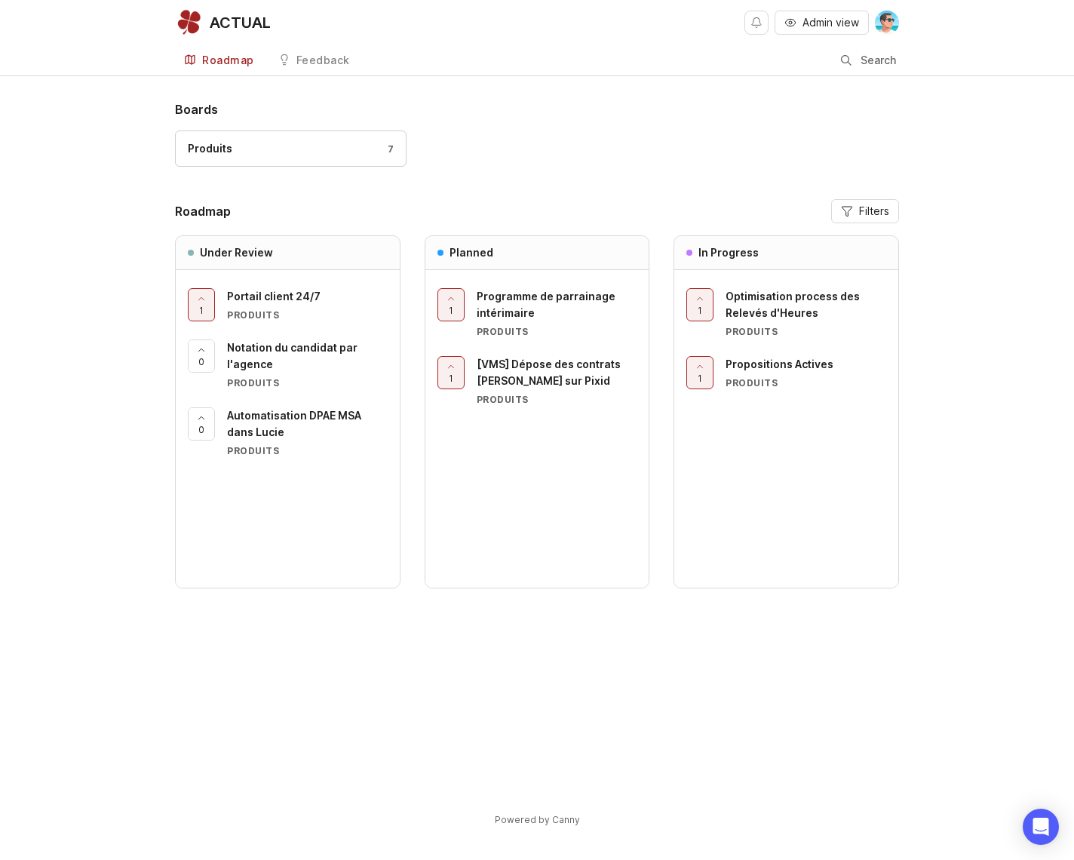
click at [505, 312] on span "Programme de parrainage intérimaire" at bounding box center [546, 304] width 139 height 29
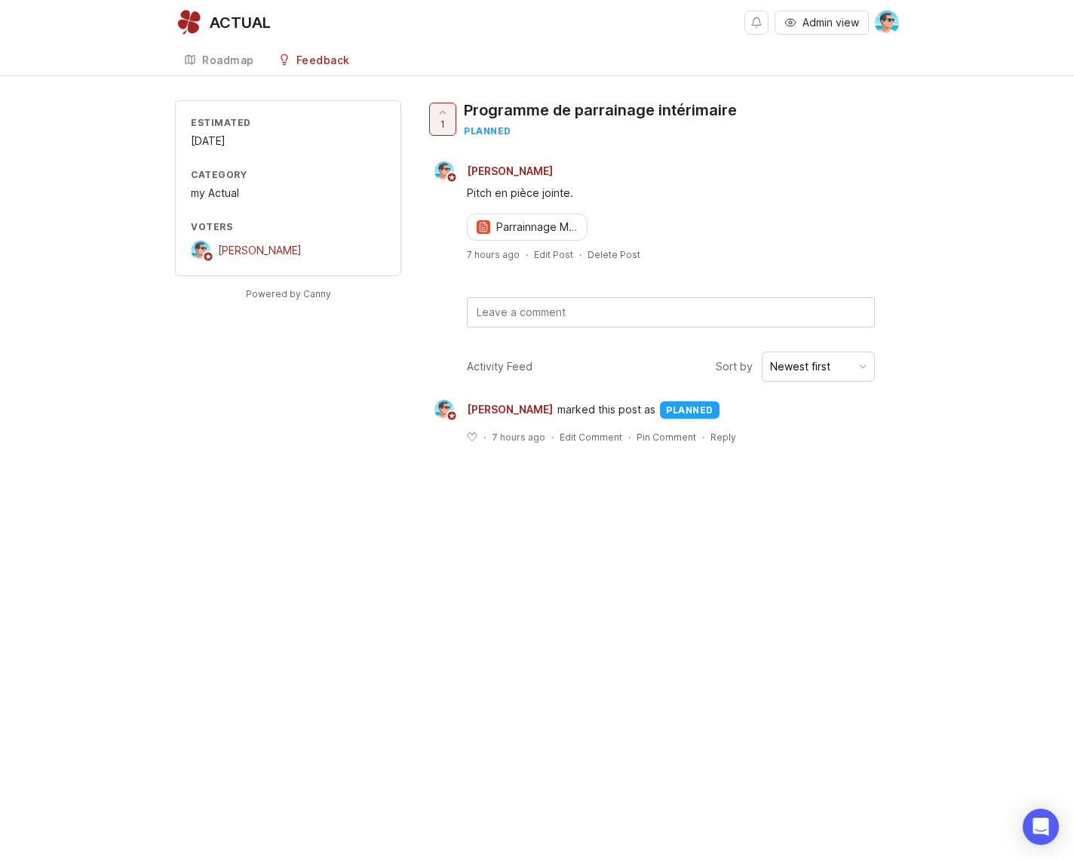
click at [511, 228] on p "Parrainnage My actual" at bounding box center [539, 227] width 86 height 15
click at [358, 604] on div "ACTUAL Admin view Create Roadmap Feedback Produits Estimated [DATE] Category my…" at bounding box center [537, 430] width 1074 height 860
click at [154, 434] on div "Estimated [DATE] Category my Actual Voters [PERSON_NAME] Powered by Canny 1 Pro…" at bounding box center [537, 283] width 1074 height 367
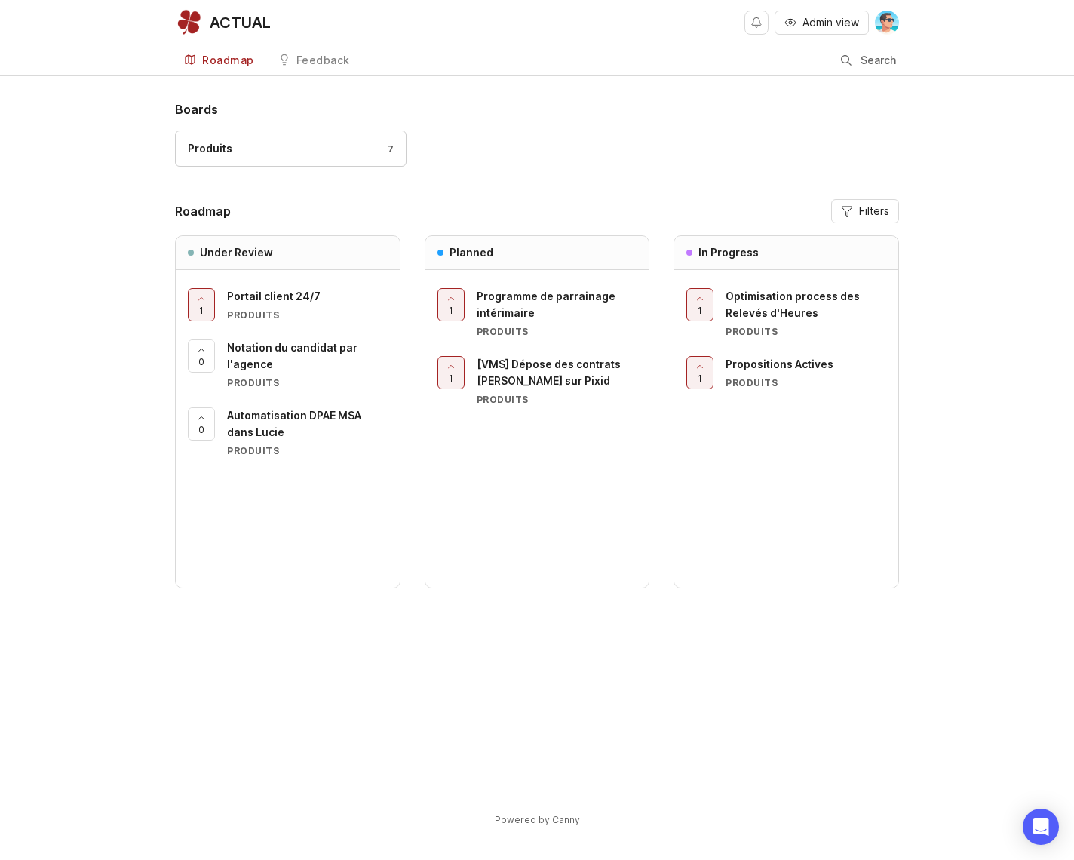
click at [92, 317] on div "Boards Produits 7 Roadmap Filters Under Review 1 Portail client 24/7 Produits 0…" at bounding box center [537, 476] width 1074 height 752
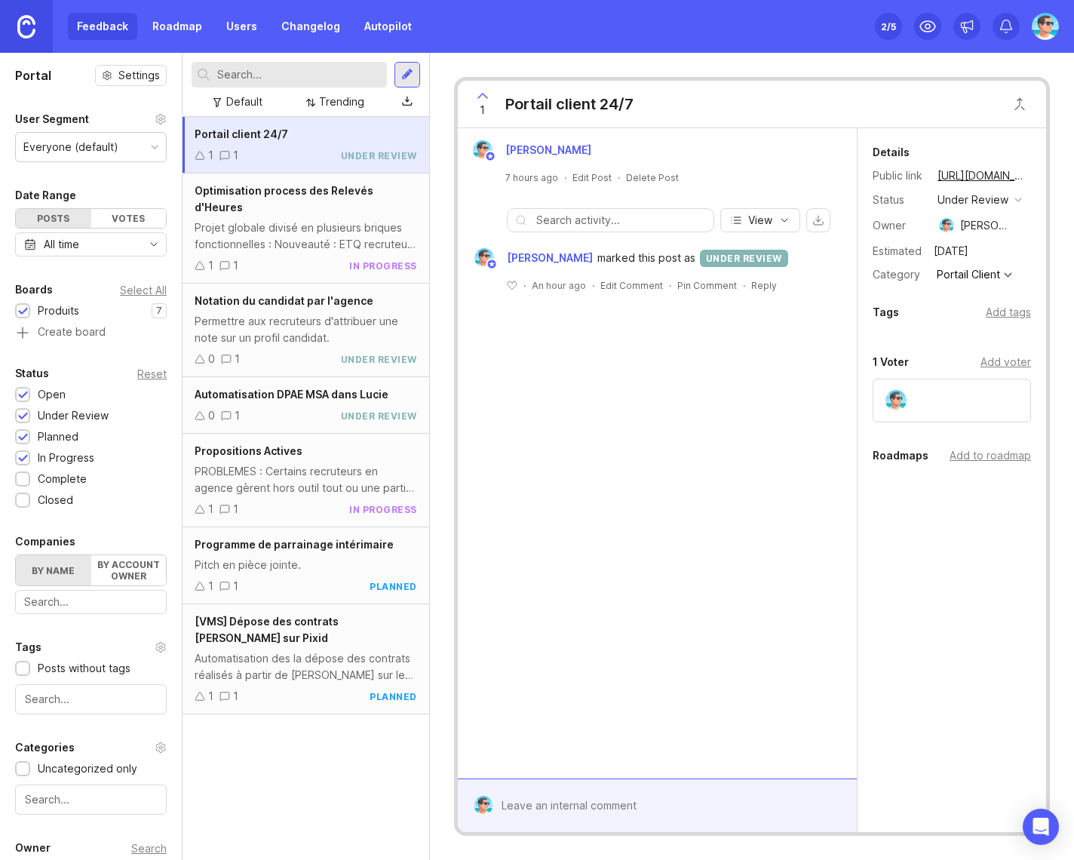
click at [985, 462] on div "Add to roadmap" at bounding box center [990, 455] width 81 height 17
click at [779, 565] on div "Benjamin Hareau 7 hours ago · Edit Post · Delete Post View Benjamin Hareau mark…" at bounding box center [657, 453] width 399 height 650
click at [330, 725] on div "Portail client 24/7 1 1 under review Optimisation process des Relevés d'Heures …" at bounding box center [306, 488] width 247 height 743
